Goal: Information Seeking & Learning: Understand process/instructions

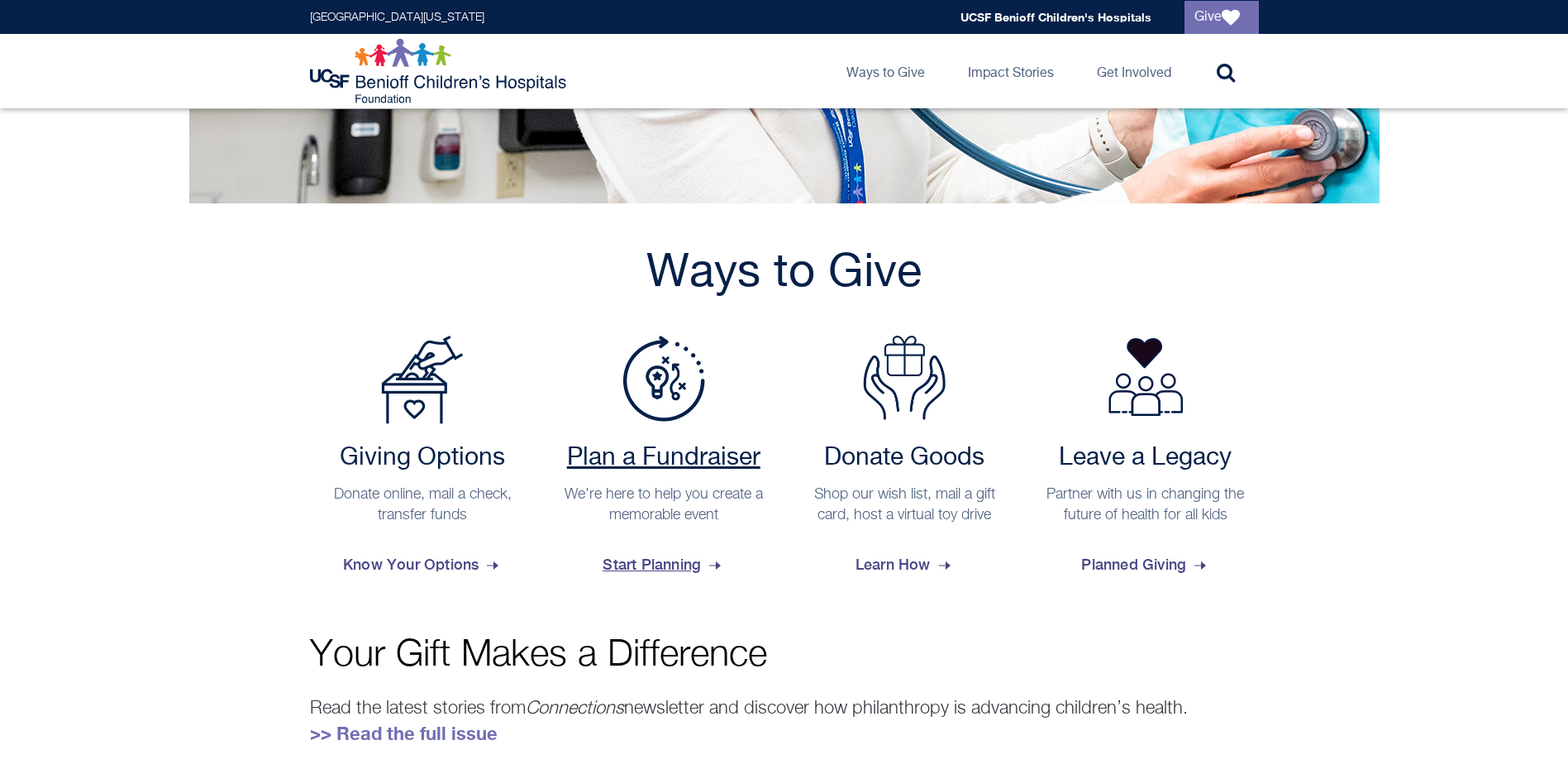
scroll to position [496, 0]
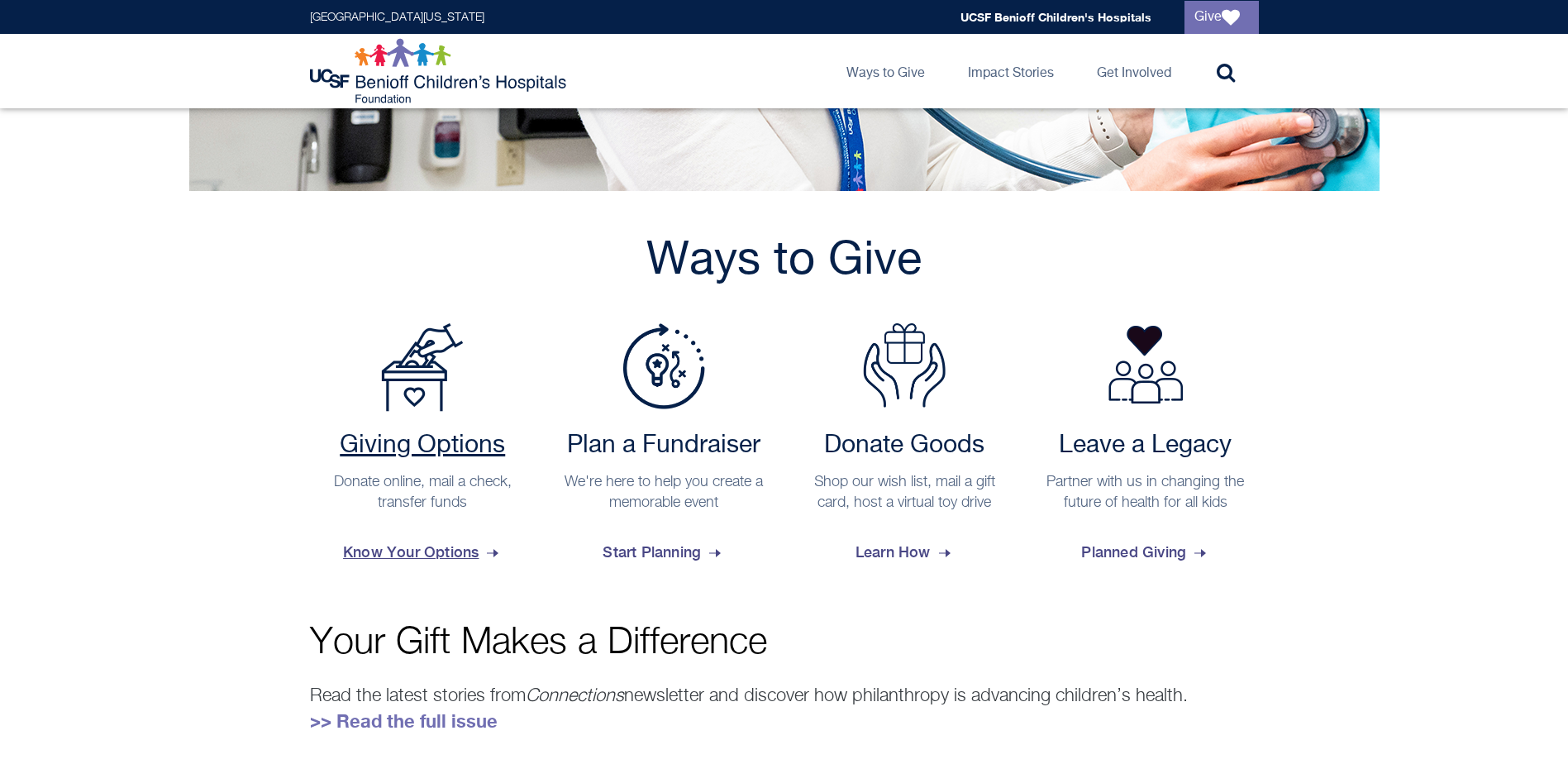
click at [435, 449] on h2 "Giving Options" at bounding box center [422, 445] width 210 height 29
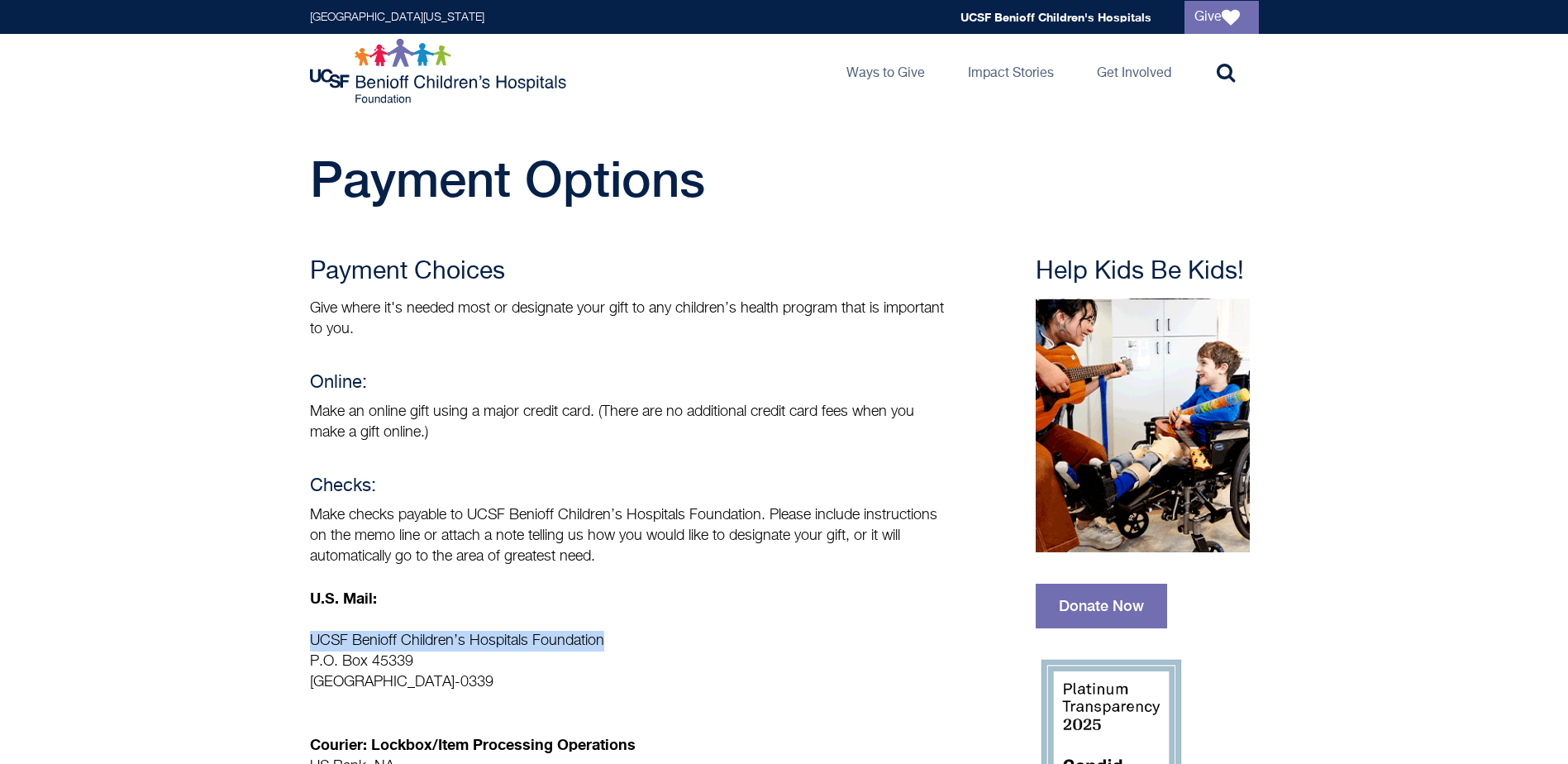
drag, startPoint x: 601, startPoint y: 640, endPoint x: 288, endPoint y: 640, distance: 313.0
copy p "UCSF Benioff Children’s Hospitals Foundation"
click at [683, 661] on p "UCSF Benioff Children’s Hospitals Foundation P.O. Box 45339 San Francisco, CA 9…" at bounding box center [628, 662] width 636 height 62
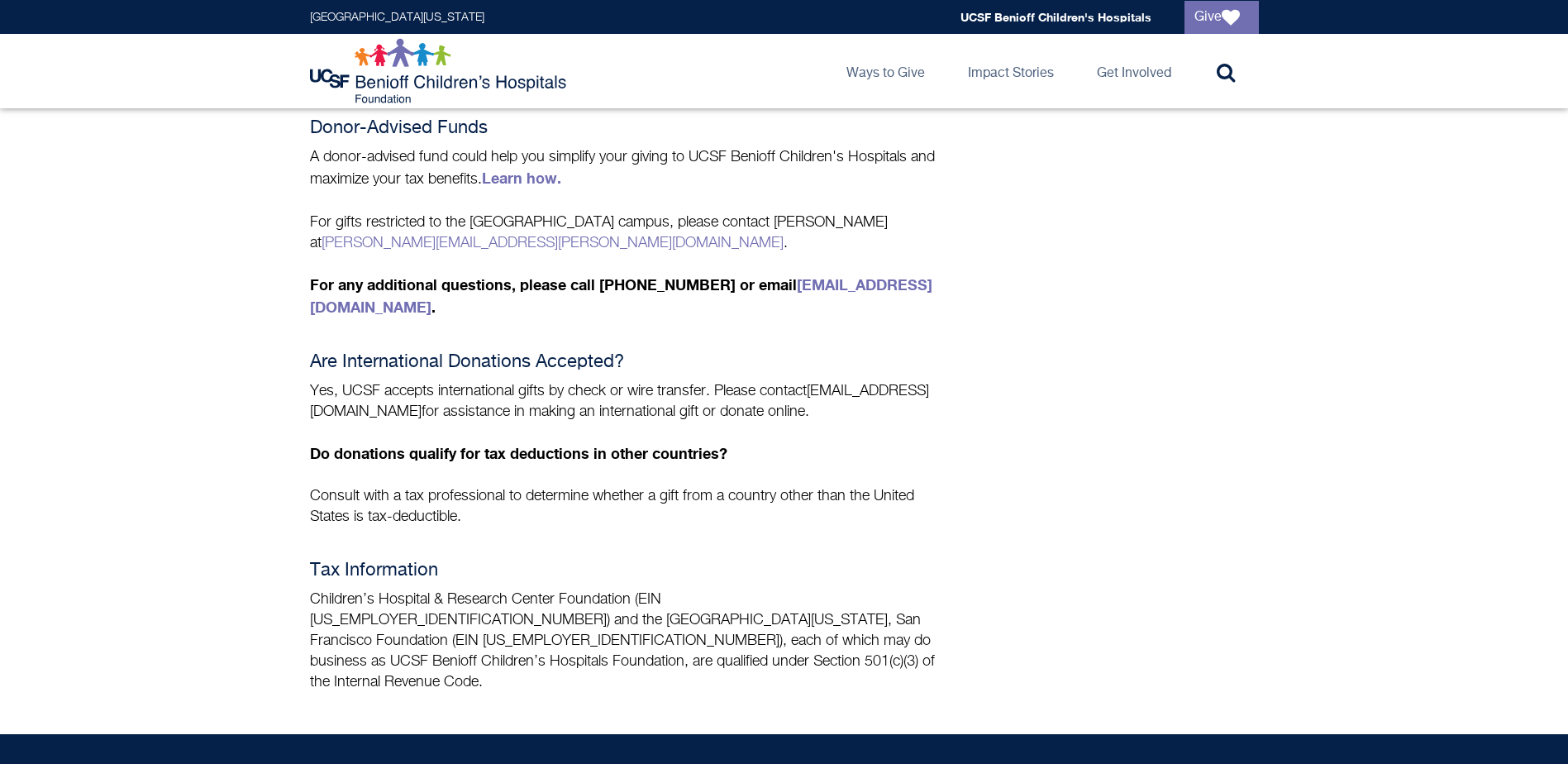
scroll to position [1074, 0]
